Goal: Find specific page/section: Find specific page/section

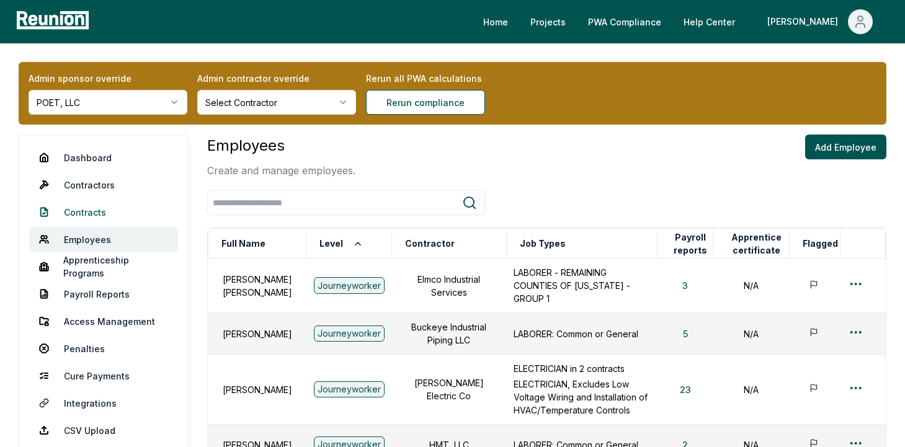
click at [81, 209] on link "Contracts" at bounding box center [103, 212] width 149 height 25
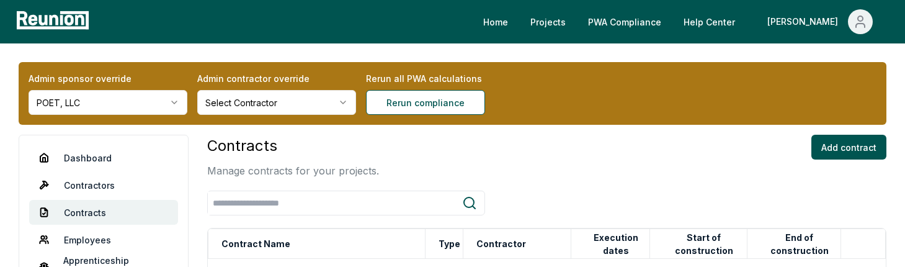
click at [171, 105] on html "Please visit us on your desktop We're working on making our marketplace mobile-…" at bounding box center [452, 271] width 905 height 543
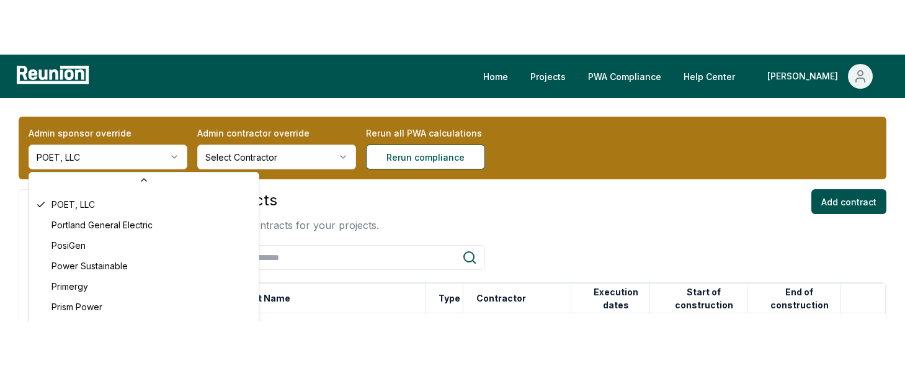
scroll to position [4360, 0]
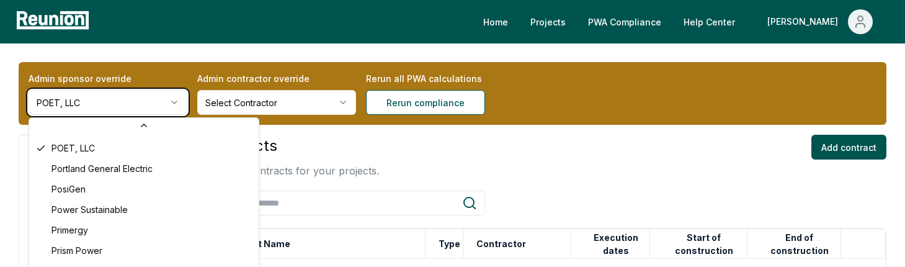
click at [343, 149] on html "Please visit us on your desktop We're working on making our marketplace mobile-…" at bounding box center [452, 271] width 905 height 543
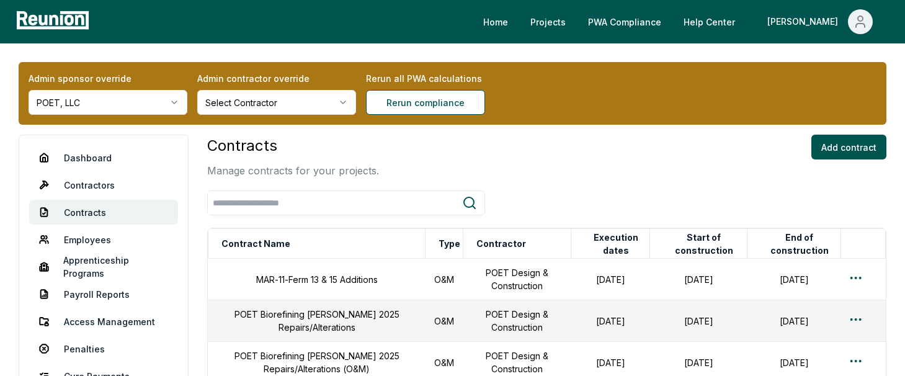
click at [97, 96] on html "Please visit us on your desktop We're working on making our marketplace mobile-…" at bounding box center [452, 271] width 905 height 543
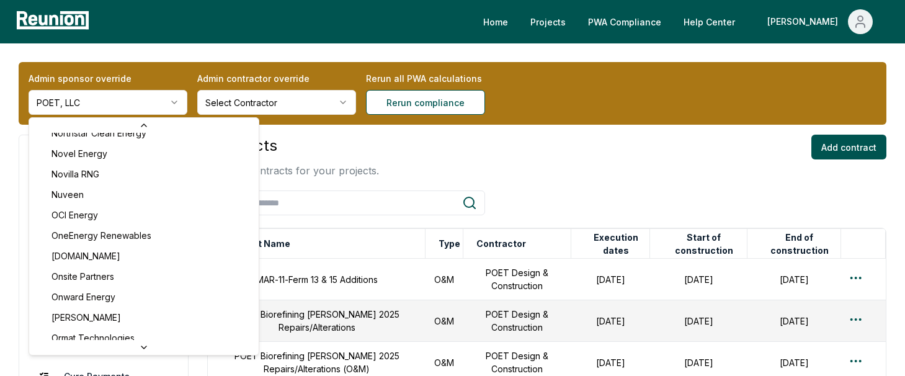
scroll to position [3781, 0]
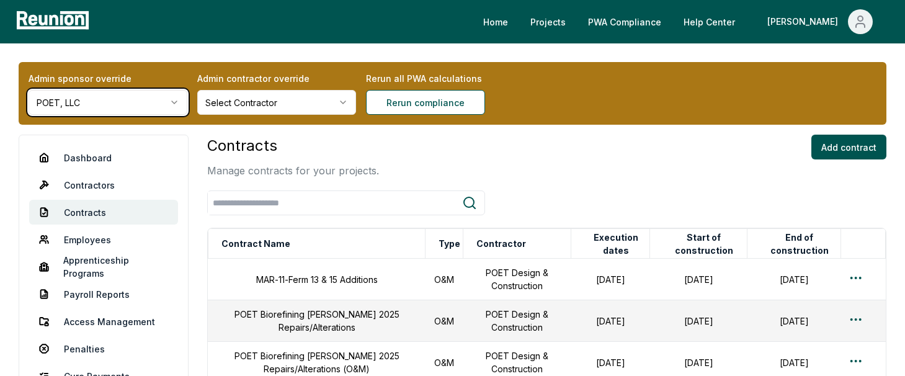
click at [341, 183] on html "Please visit us on your desktop We're working on making our marketplace mobile-…" at bounding box center [452, 271] width 905 height 543
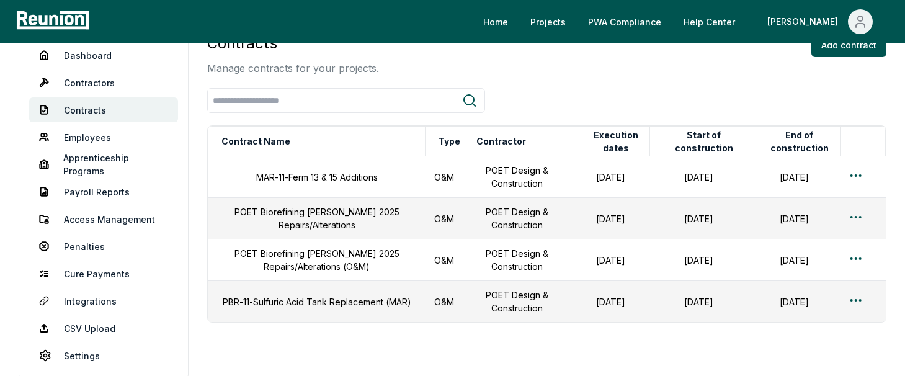
scroll to position [107, 0]
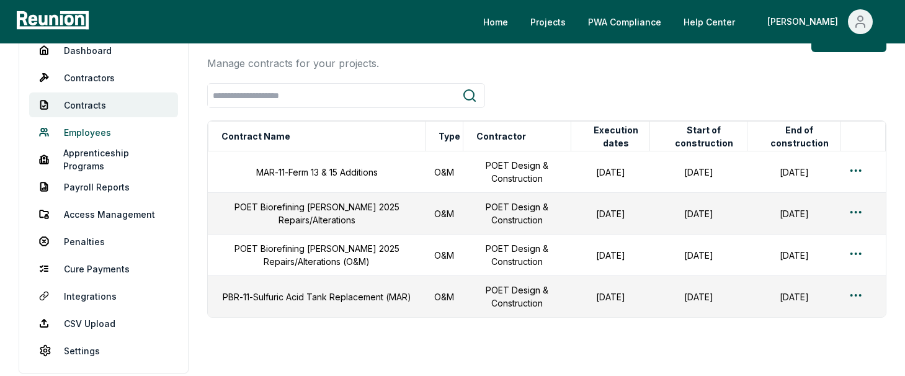
click at [105, 128] on link "Employees" at bounding box center [103, 132] width 149 height 25
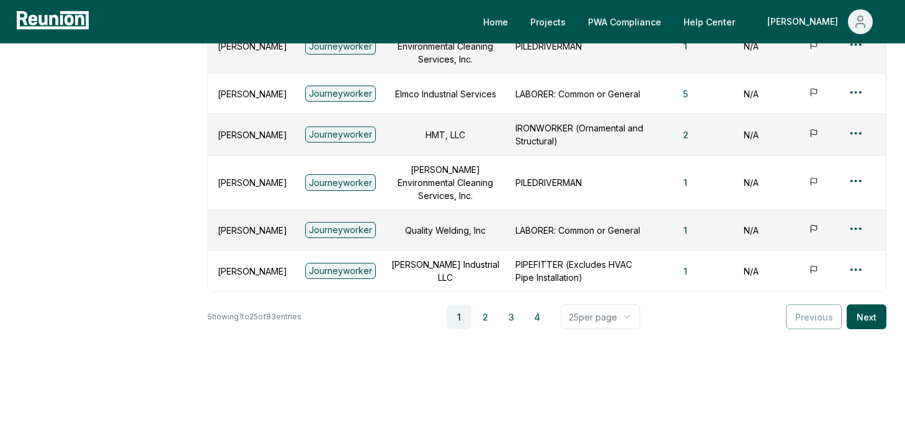
scroll to position [1132, 0]
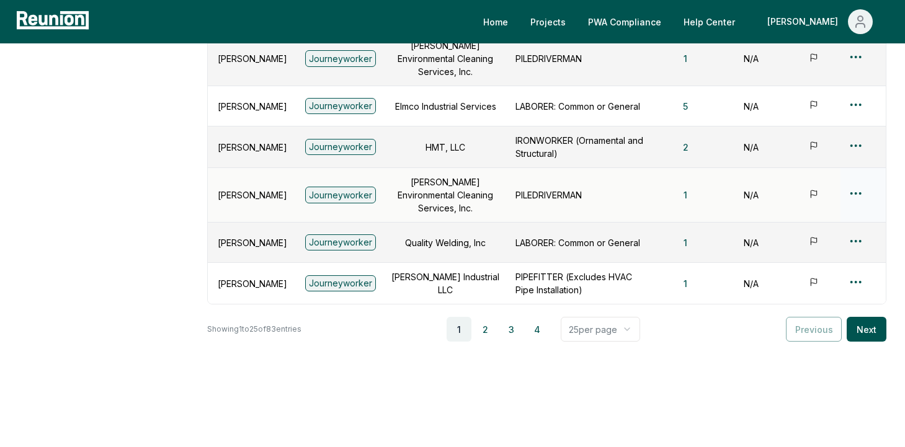
click at [815, 243] on div "Edit" at bounding box center [836, 246] width 118 height 20
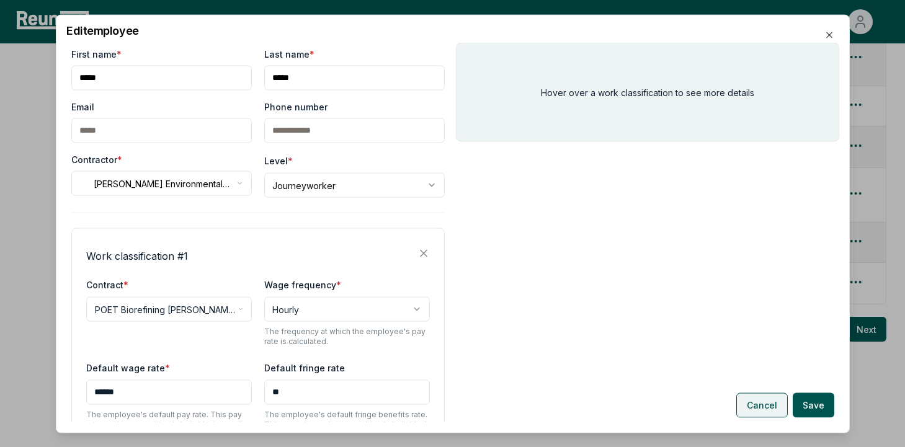
click at [748, 318] on button "Cancel" at bounding box center [763, 405] width 52 height 25
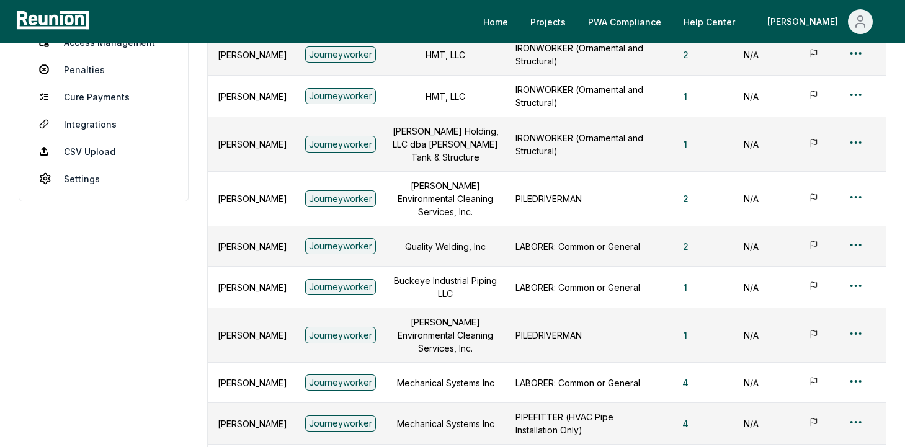
scroll to position [169, 0]
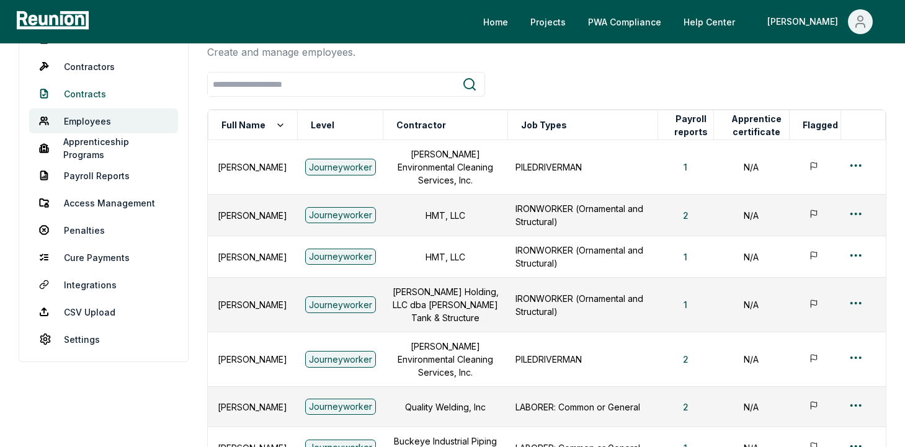
click at [93, 93] on link "Contracts" at bounding box center [103, 93] width 149 height 25
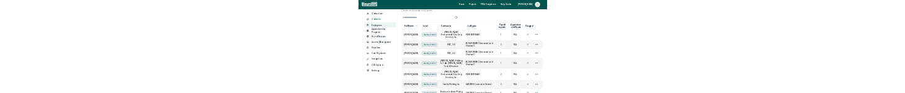
scroll to position [95, 0]
